Goal: Book appointment/travel/reservation

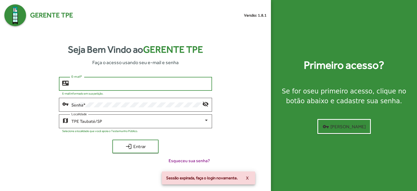
click at [94, 84] on input "E-mail *" at bounding box center [139, 83] width 137 height 5
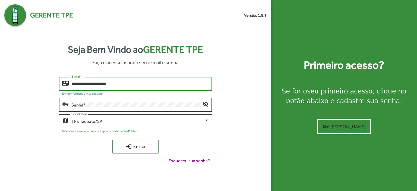
type input "**********"
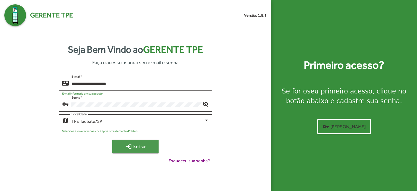
click at [138, 142] on span "login Entrar" at bounding box center [135, 146] width 36 height 10
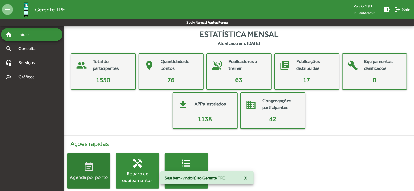
click at [94, 174] on div "Agenda por ponto" at bounding box center [88, 176] width 43 height 7
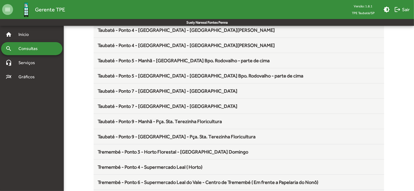
scroll to position [715, 0]
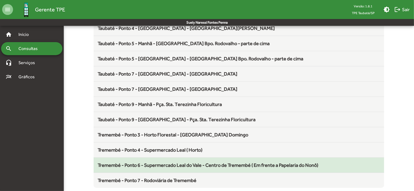
click at [236, 163] on span "Tremembé - Ponto 6 - Supermercado Leal do Vale - Centro de Tremembé ( Em frente…" at bounding box center [208, 165] width 221 height 6
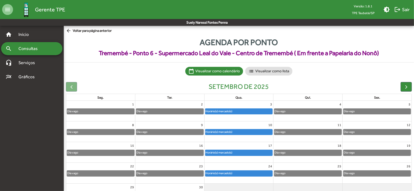
click at [226, 150] on link "Horário(s) marcado(s)" at bounding box center [239, 153] width 68 height 6
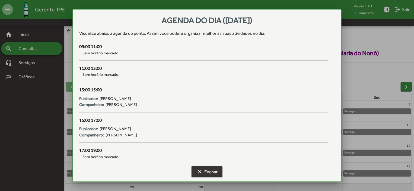
click at [211, 172] on span "clear Fechar" at bounding box center [206, 172] width 21 height 10
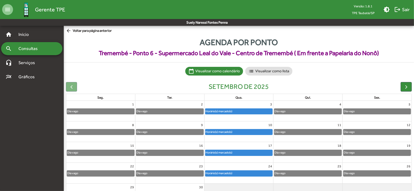
click at [67, 31] on mat-icon "arrow_back" at bounding box center [69, 31] width 7 height 6
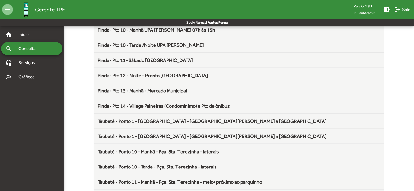
scroll to position [501, 0]
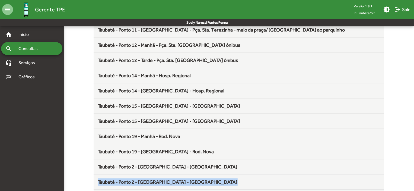
drag, startPoint x: 414, startPoint y: 182, endPoint x: 417, endPoint y: 183, distance: 3.1
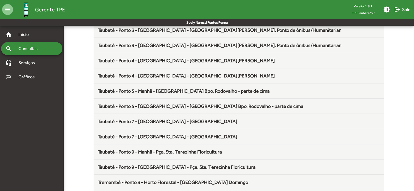
scroll to position [715, 0]
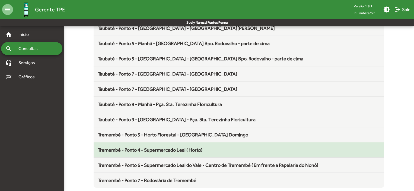
click at [192, 147] on span "Tremembé - Ponto 4 - Supermercado Leal ( Horto)" at bounding box center [150, 150] width 105 height 6
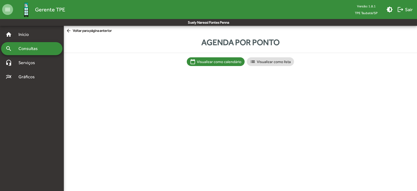
click at [192, 77] on html "menu Gerente TPE Versão: 1.8.1 TPE Taubaté/SP brightness_medium logout Sair Sue…" at bounding box center [208, 38] width 417 height 77
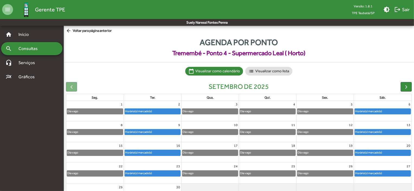
click at [166, 151] on div "Horário(s) marcado(s)" at bounding box center [153, 152] width 56 height 5
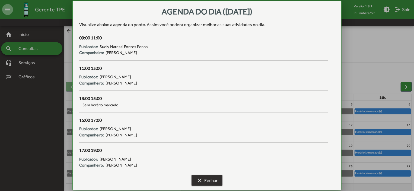
click at [208, 179] on span "clear Fechar" at bounding box center [206, 180] width 21 height 10
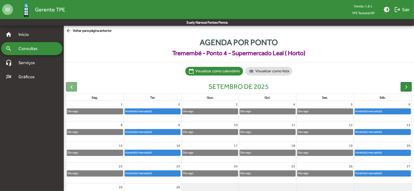
click at [401, 154] on div "Horário(s) marcado(s)" at bounding box center [383, 152] width 56 height 5
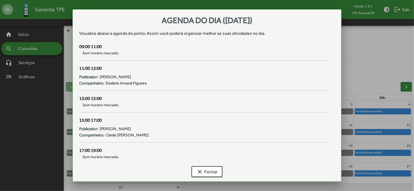
click at [391, 172] on div at bounding box center [207, 95] width 414 height 191
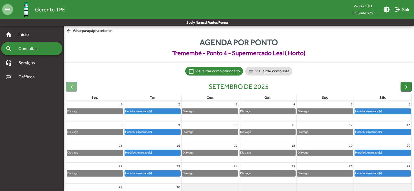
click at [391, 172] on div "Horário(s) marcado(s)" at bounding box center [383, 172] width 56 height 5
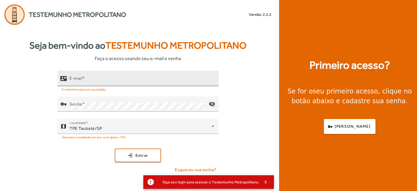
click at [77, 81] on mat-label "E-mail" at bounding box center [75, 78] width 13 height 5
click at [77, 81] on input "E-mail" at bounding box center [141, 80] width 145 height 7
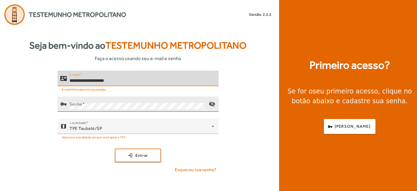
type input "**********"
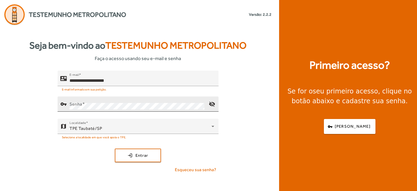
click at [69, 101] on div "vpn_key" at bounding box center [64, 104] width 12 height 12
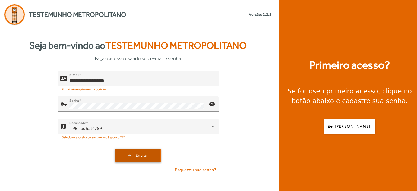
click at [140, 155] on span "Entrar" at bounding box center [141, 155] width 13 height 6
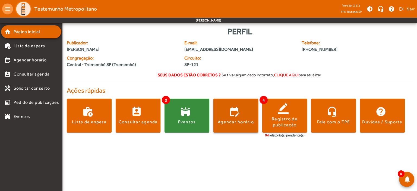
click at [234, 116] on span at bounding box center [235, 115] width 45 height 13
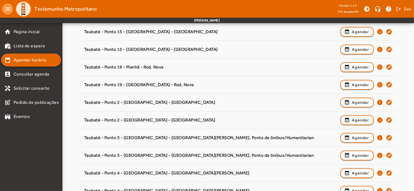
scroll to position [835, 0]
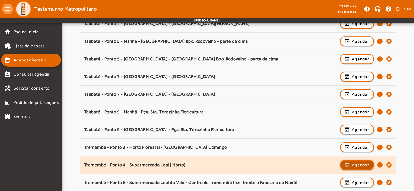
click at [359, 161] on span "Agendar" at bounding box center [360, 164] width 17 height 7
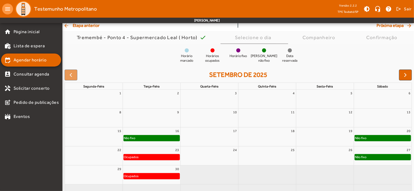
scroll to position [49, 0]
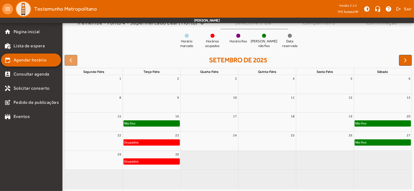
click at [389, 123] on div "Não fixo" at bounding box center [383, 122] width 56 height 5
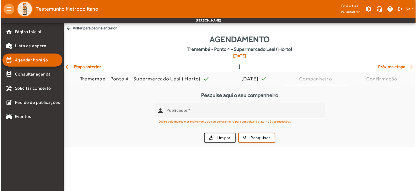
scroll to position [0, 0]
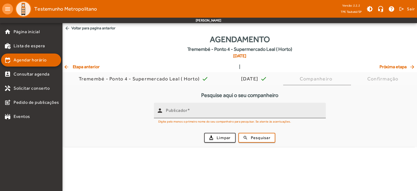
click at [190, 109] on span at bounding box center [188, 110] width 3 height 5
click at [190, 109] on input "Publicador" at bounding box center [243, 112] width 155 height 7
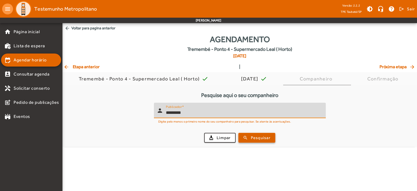
type input "*********"
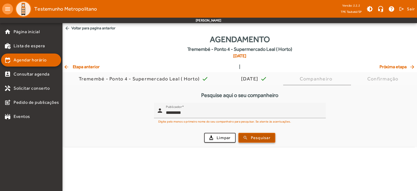
click at [254, 139] on span "Pesquisar" at bounding box center [261, 138] width 20 height 6
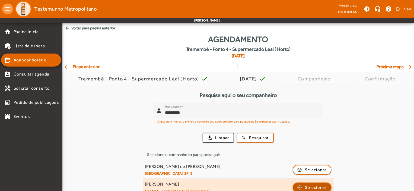
click at [307, 185] on span "Selecionar" at bounding box center [316, 187] width 22 height 7
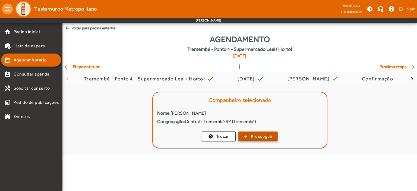
click at [263, 135] on span "Prosseguir" at bounding box center [262, 136] width 22 height 6
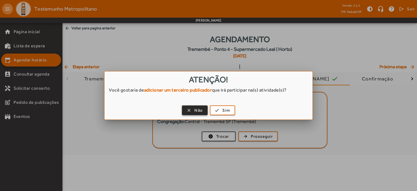
click at [196, 106] on span "button" at bounding box center [194, 110] width 25 height 13
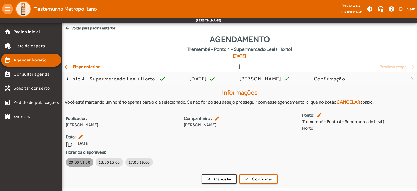
click at [80, 161] on span "09:00 11:00" at bounding box center [79, 161] width 21 height 5
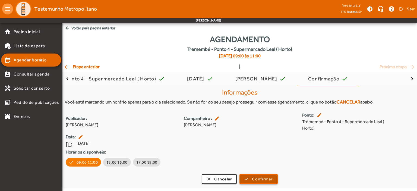
click at [258, 179] on span "Confirmar" at bounding box center [262, 179] width 21 height 6
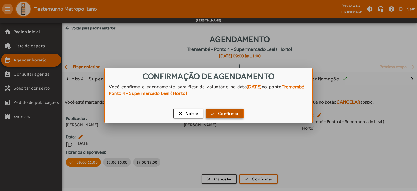
click at [226, 114] on span "Confirmar" at bounding box center [228, 113] width 21 height 6
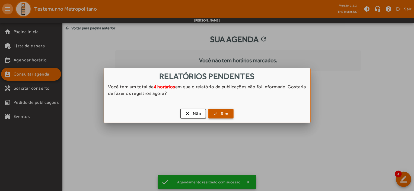
click at [226, 114] on span "Sim" at bounding box center [225, 113] width 8 height 6
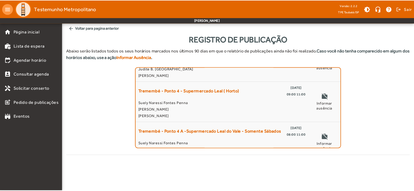
scroll to position [85, 0]
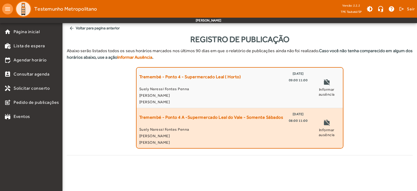
click at [300, 131] on span "Suely Naressi Fontes Penna" at bounding box center [223, 129] width 168 height 7
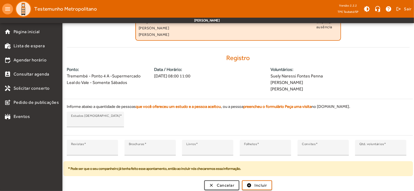
scroll to position [108, 0]
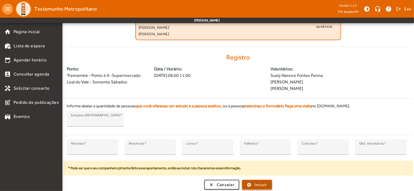
click at [258, 183] on span "Incluir" at bounding box center [261, 185] width 13 height 6
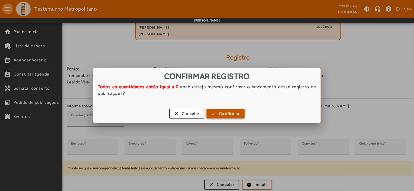
click at [223, 110] on span "Confirmar" at bounding box center [229, 113] width 21 height 6
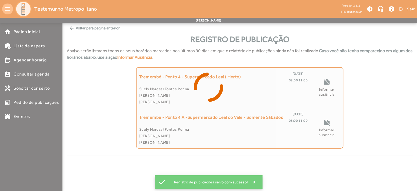
scroll to position [45, 0]
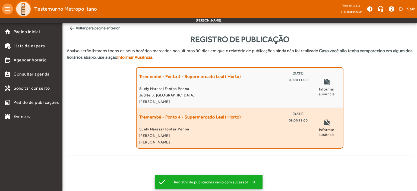
click at [266, 121] on div "Tremembé - Ponto 4 - Supermercado Leal ( Horto) 19/07/2025 09:00 11:00" at bounding box center [223, 116] width 168 height 13
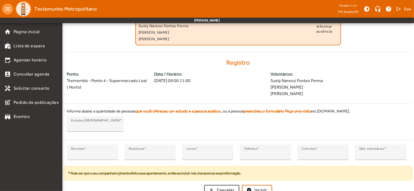
scroll to position [108, 0]
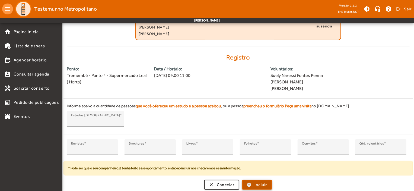
click at [261, 182] on span "Incluir" at bounding box center [261, 185] width 13 height 6
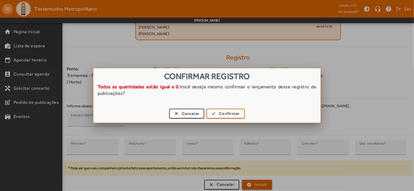
scroll to position [0, 0]
click at [225, 114] on span "Confirmar" at bounding box center [229, 113] width 21 height 6
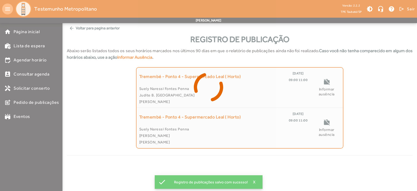
scroll to position [4, 0]
